Goal: Information Seeking & Learning: Check status

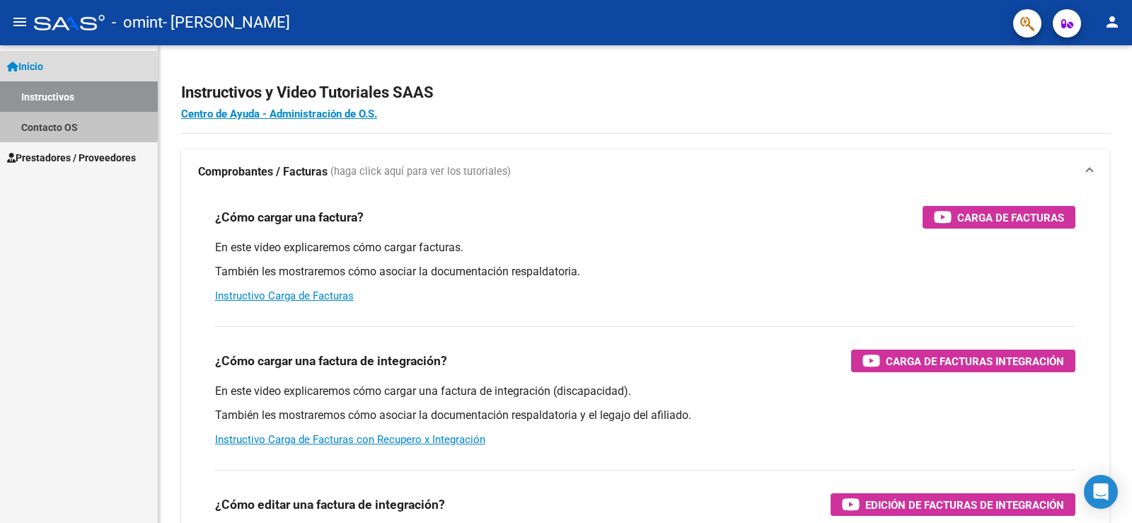
click at [49, 123] on link "Contacto OS" at bounding box center [79, 127] width 158 height 30
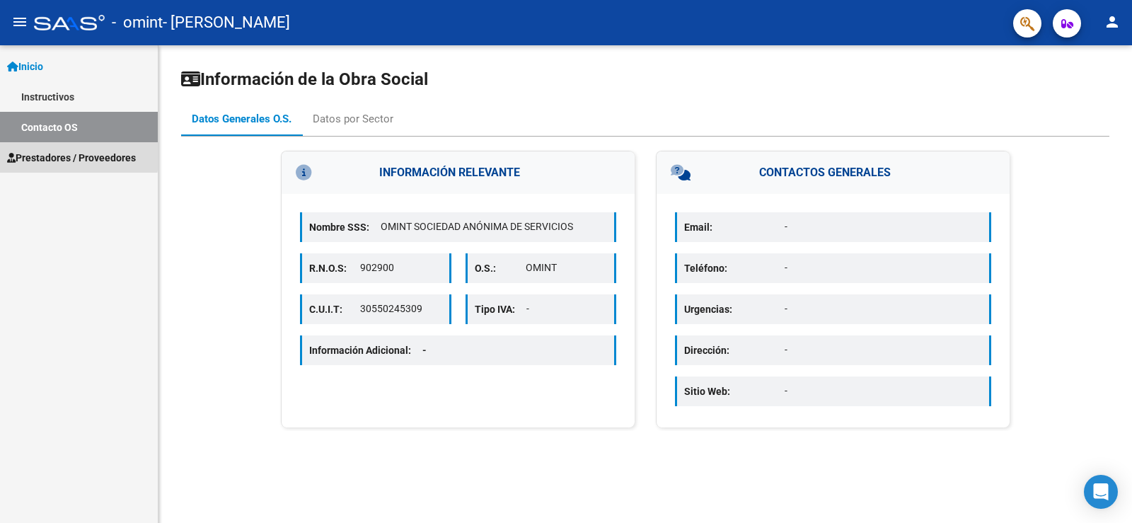
click at [50, 154] on span "Prestadores / Proveedores" at bounding box center [71, 158] width 129 height 16
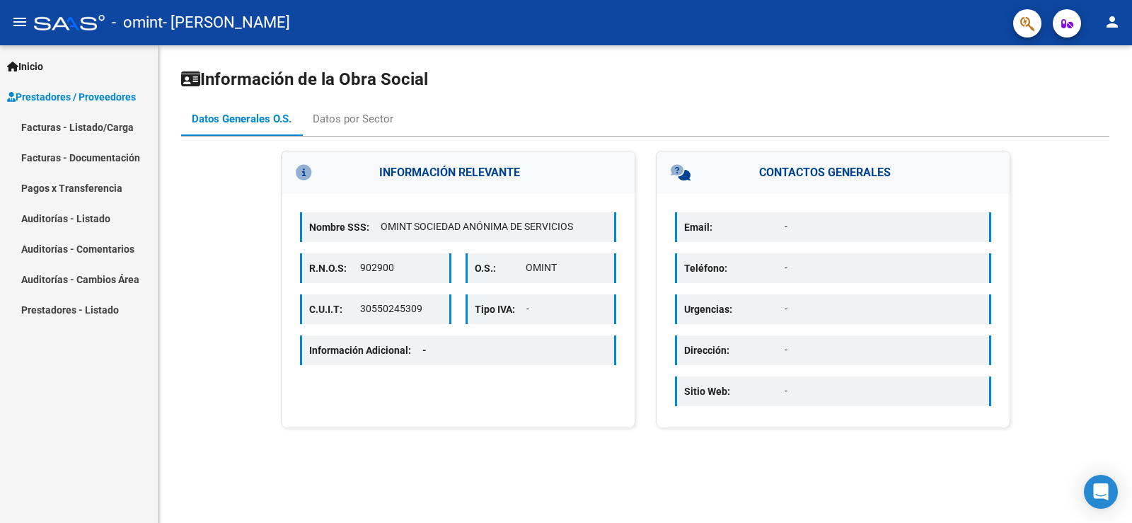
click at [71, 120] on link "Facturas - Listado/Carga" at bounding box center [79, 127] width 158 height 30
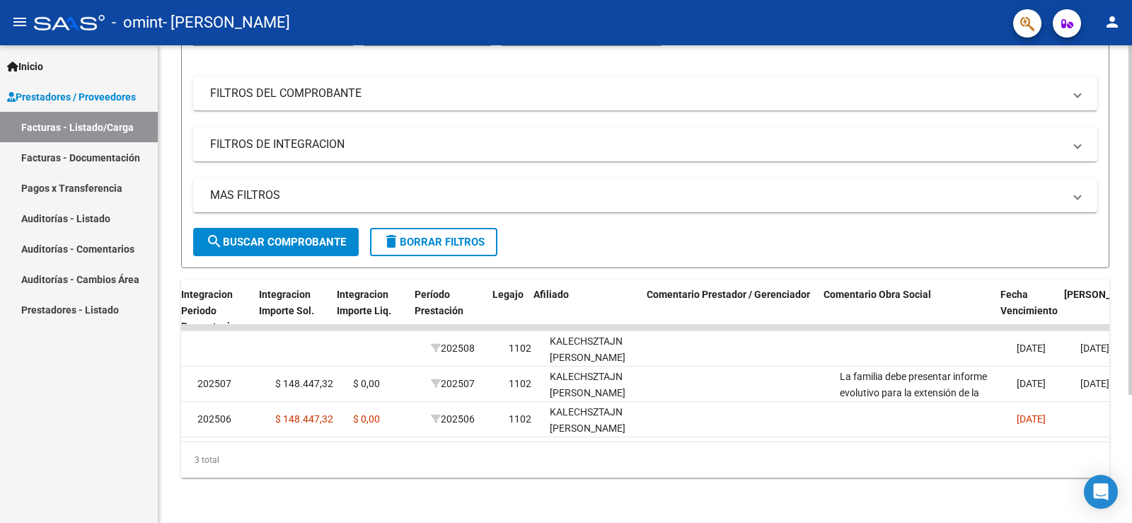
scroll to position [0, 1610]
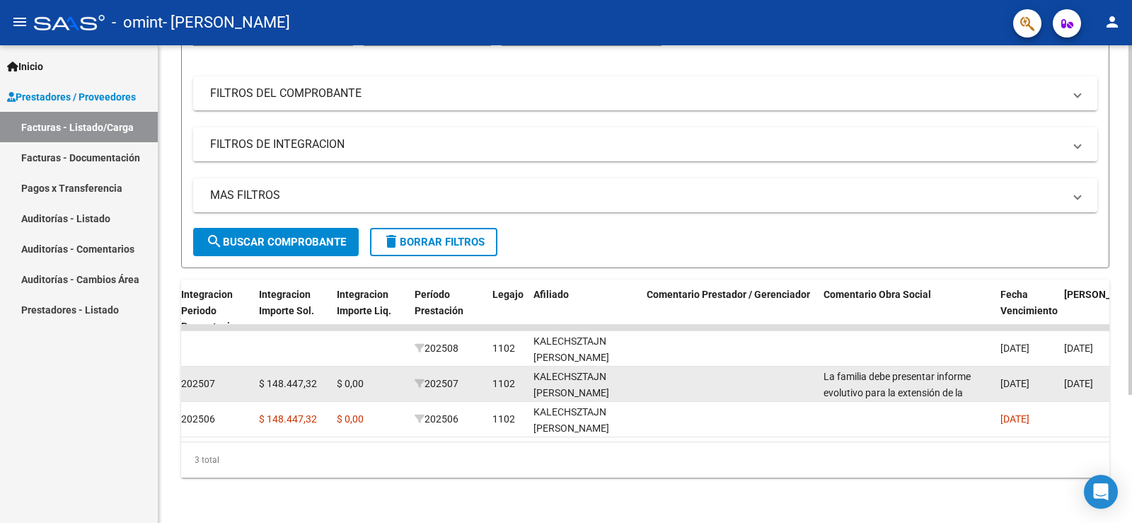
click at [860, 372] on div "La familia debe presentar informe evolutivo para la extensión de la prestación." at bounding box center [906, 384] width 166 height 30
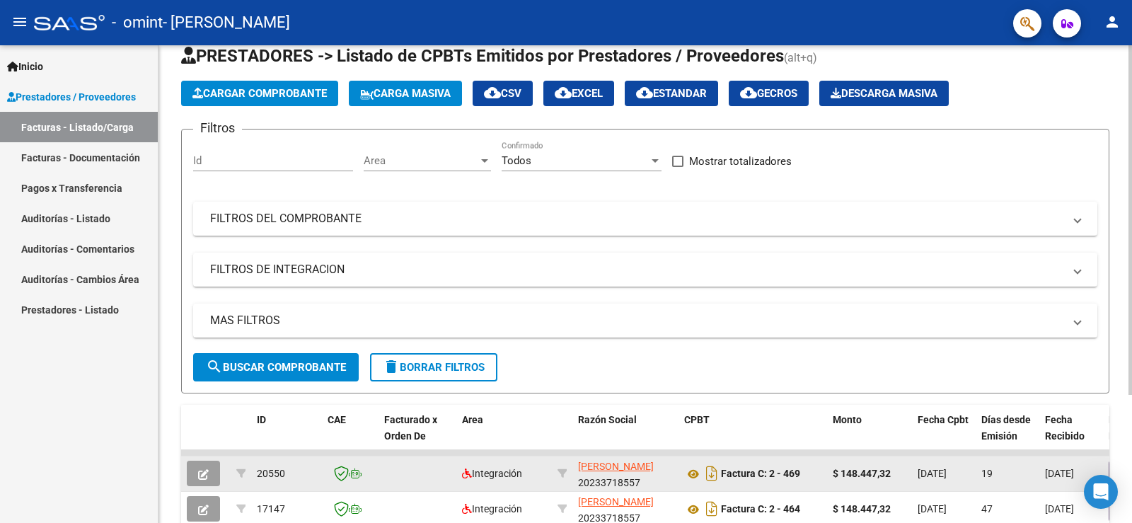
scroll to position [0, 0]
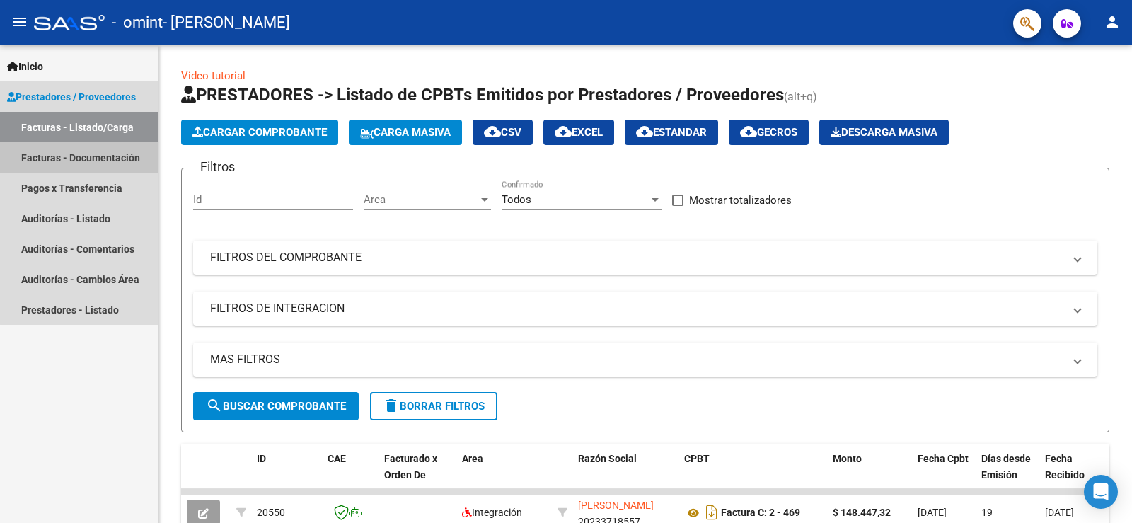
click at [105, 149] on link "Facturas - Documentación" at bounding box center [79, 157] width 158 height 30
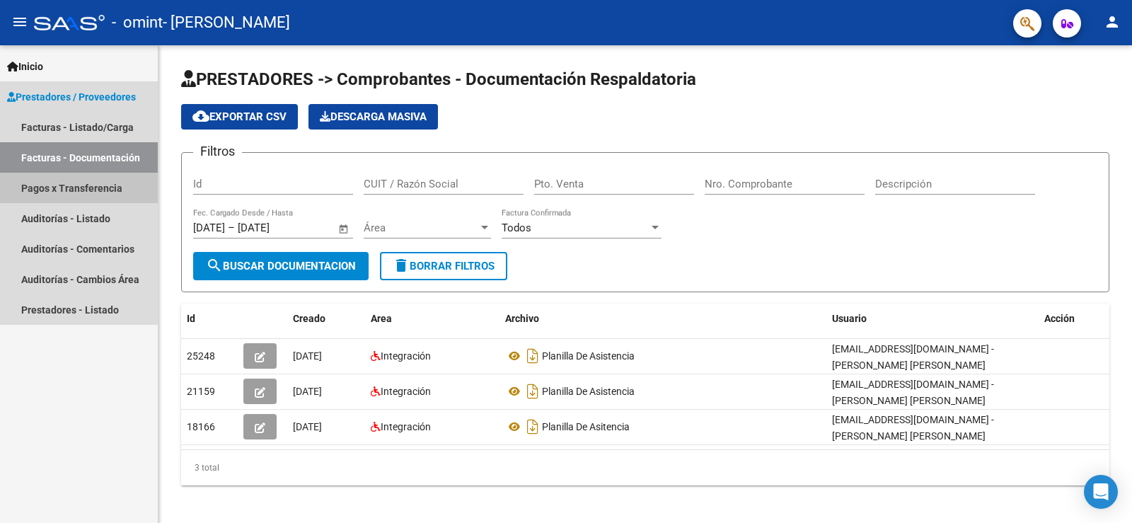
click at [56, 190] on link "Pagos x Transferencia" at bounding box center [79, 188] width 158 height 30
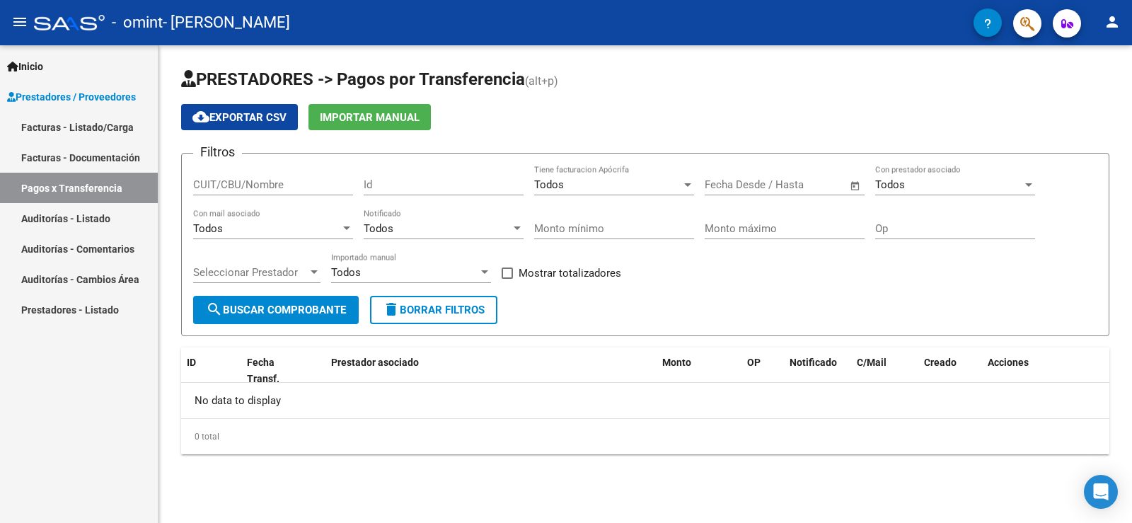
click at [81, 221] on link "Auditorías - Listado" at bounding box center [79, 218] width 158 height 30
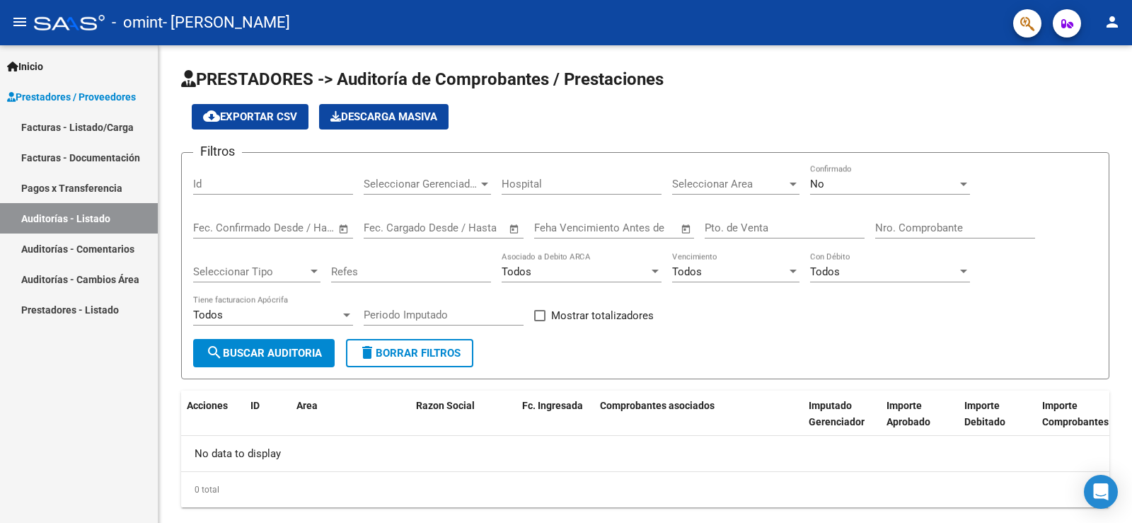
click at [132, 252] on link "Auditorías - Comentarios" at bounding box center [79, 248] width 158 height 30
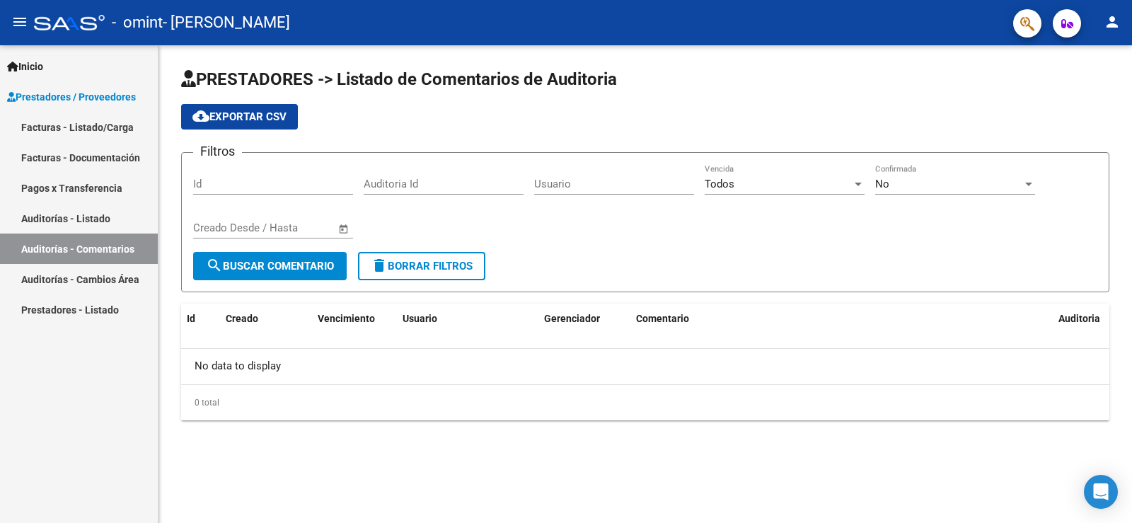
click at [116, 284] on link "Auditorías - Cambios Área" at bounding box center [79, 279] width 158 height 30
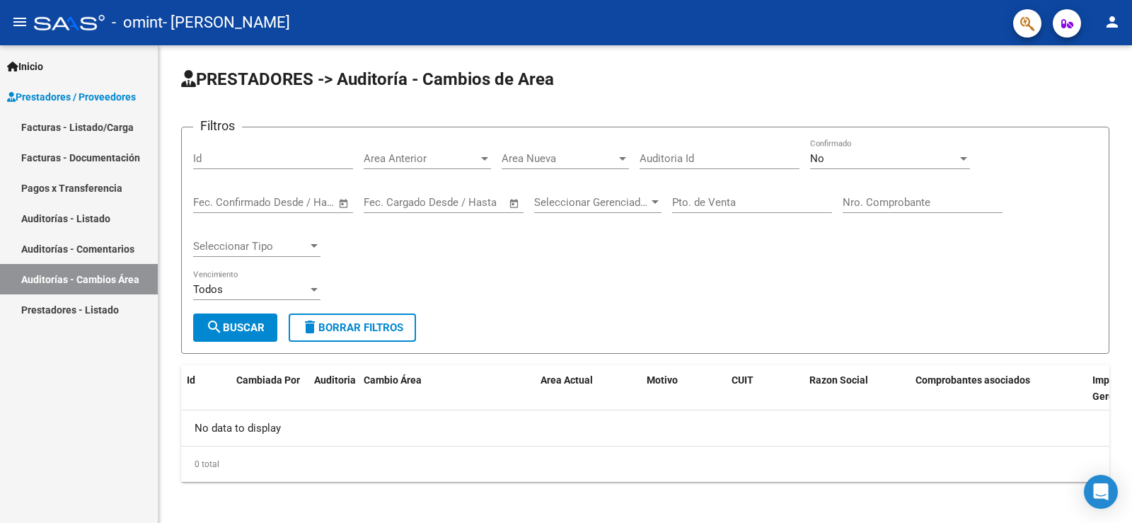
click at [104, 311] on link "Prestadores - Listado" at bounding box center [79, 309] width 158 height 30
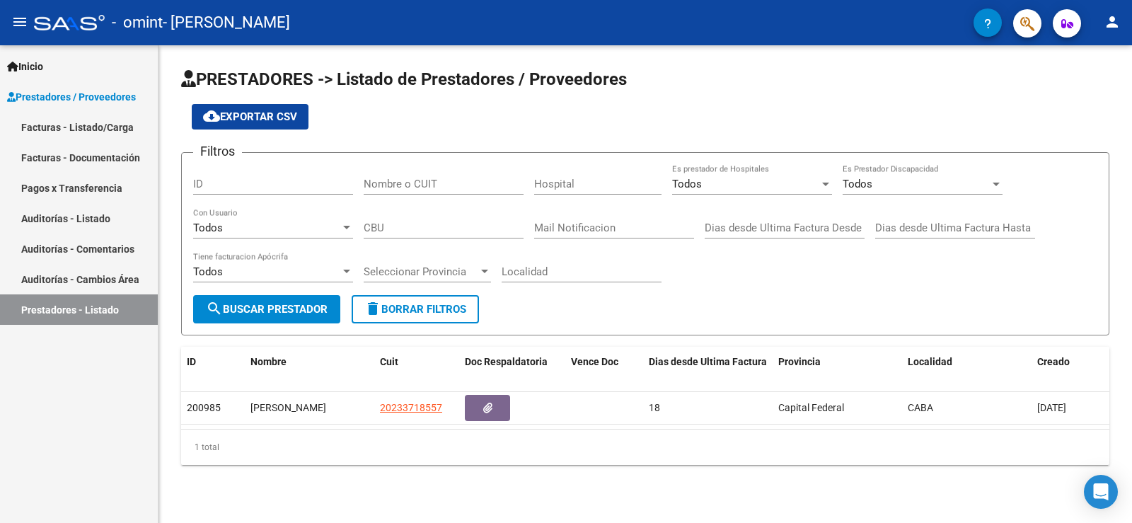
click at [46, 130] on link "Facturas - Listado/Carga" at bounding box center [79, 127] width 158 height 30
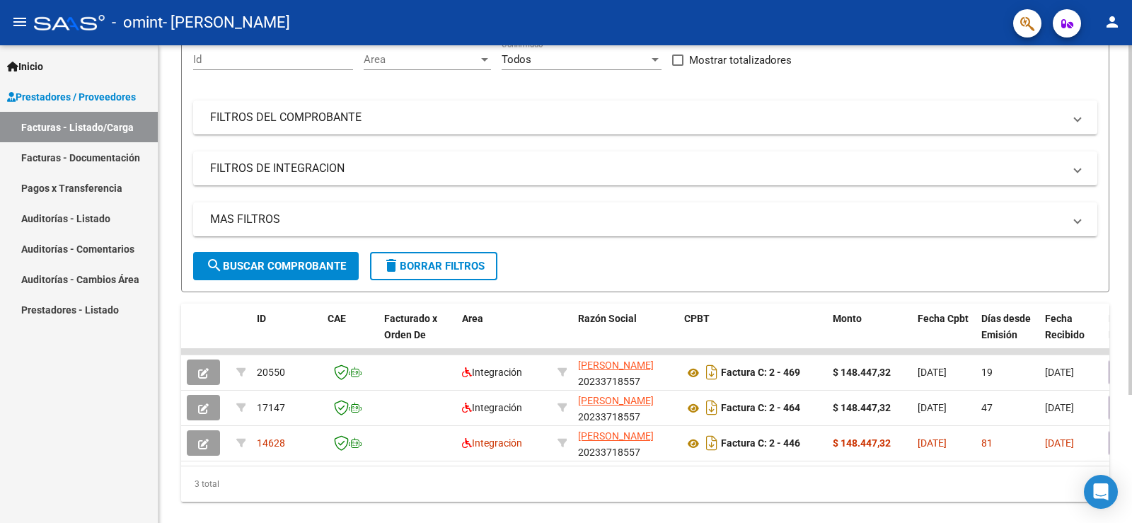
scroll to position [141, 0]
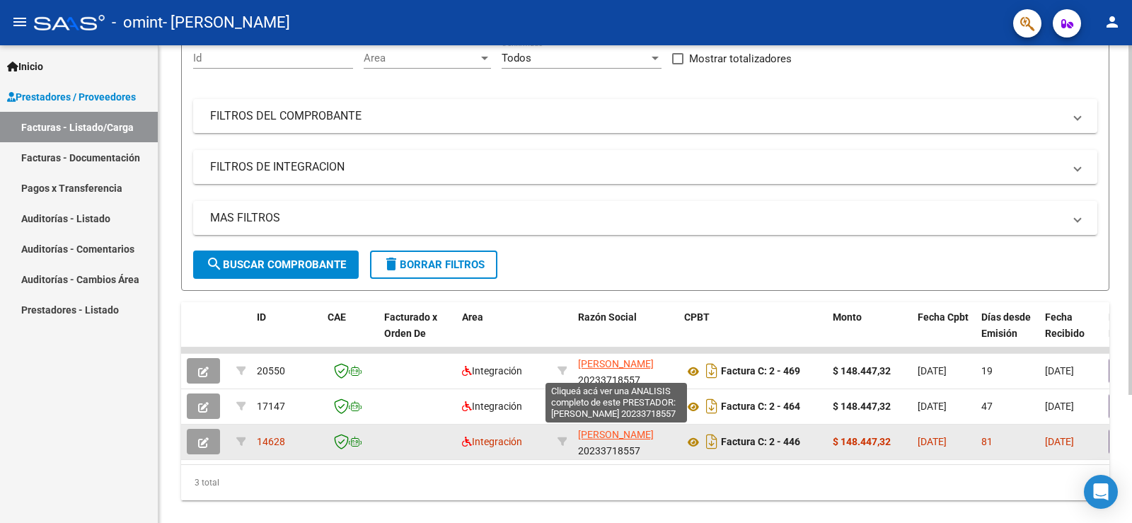
click at [640, 438] on span "[PERSON_NAME]" at bounding box center [616, 434] width 76 height 11
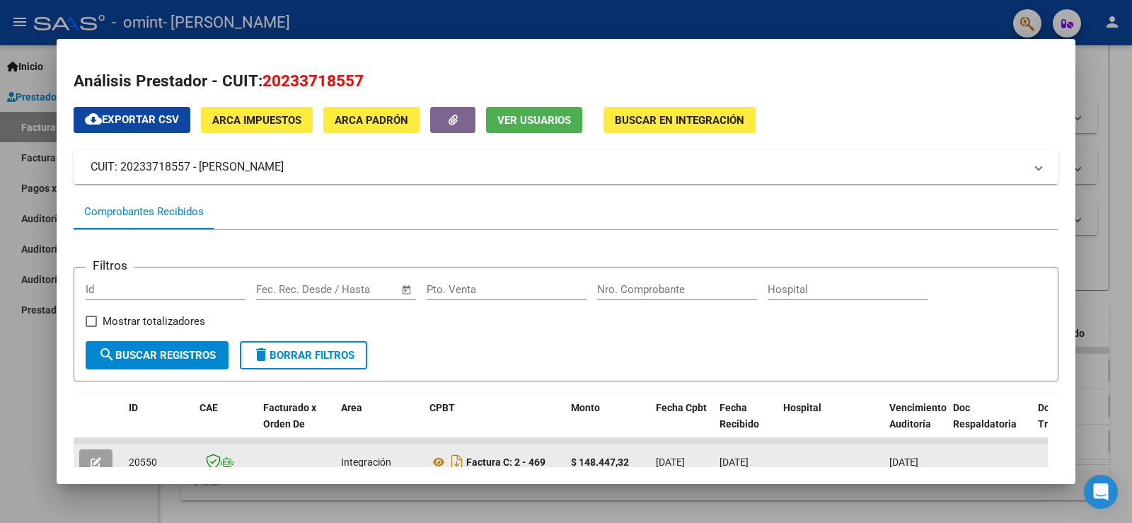
scroll to position [162, 0]
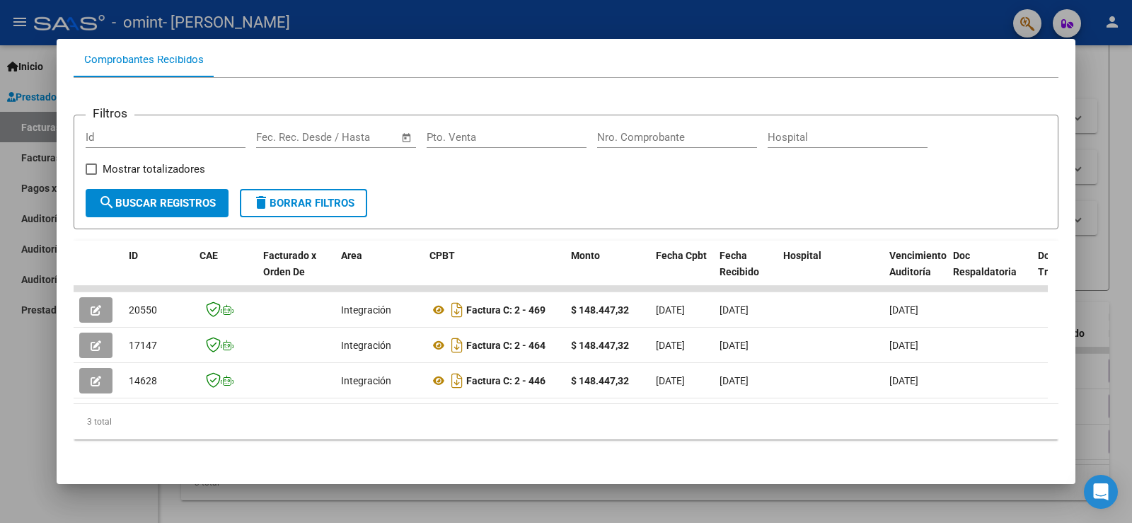
click at [1106, 72] on div at bounding box center [566, 261] width 1132 height 523
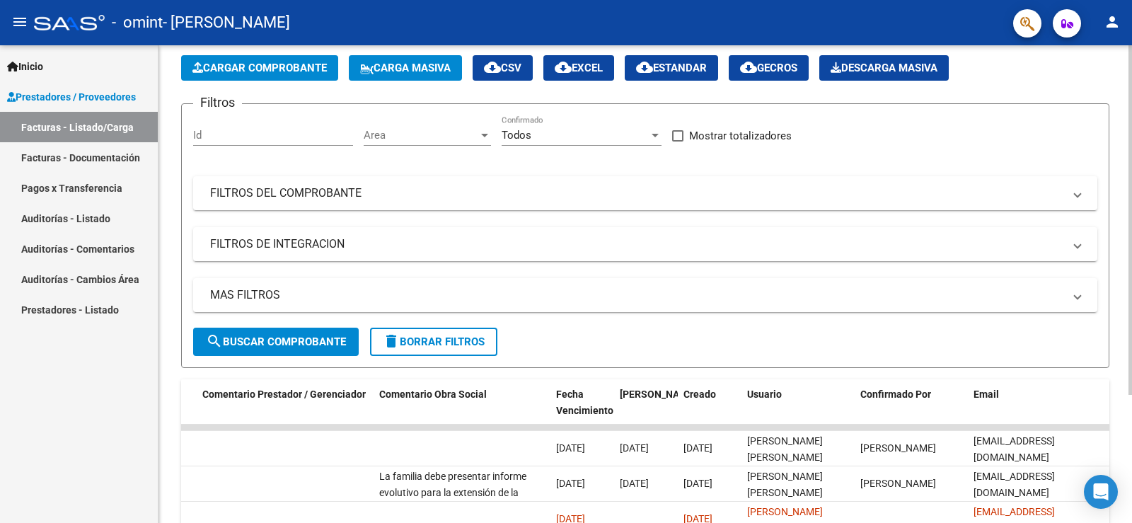
scroll to position [0, 0]
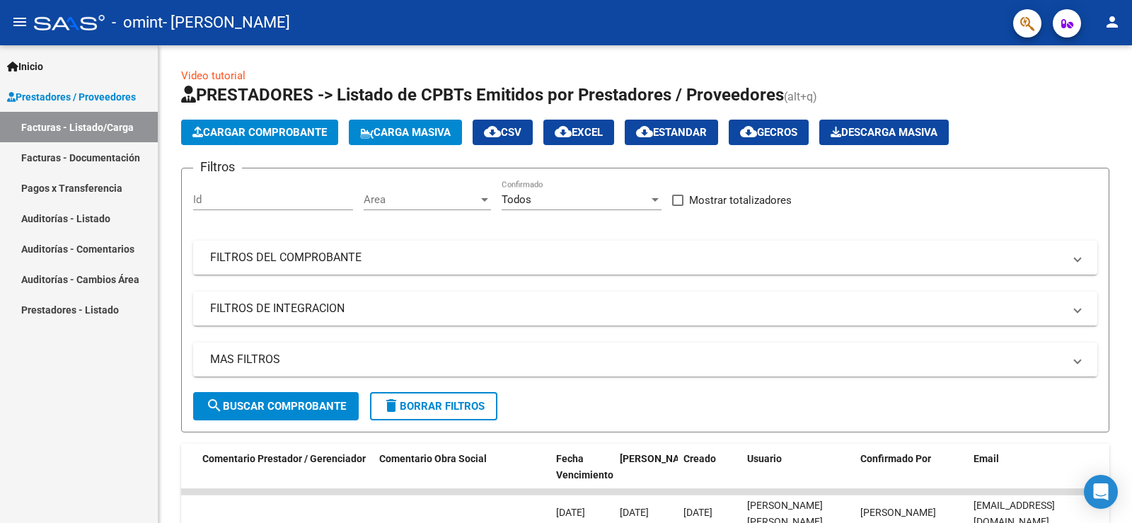
click at [1101, 18] on button "person" at bounding box center [1112, 22] width 28 height 28
click at [1075, 90] on button "exit_to_app Salir" at bounding box center [1083, 93] width 86 height 34
